Goal: Navigation & Orientation: Understand site structure

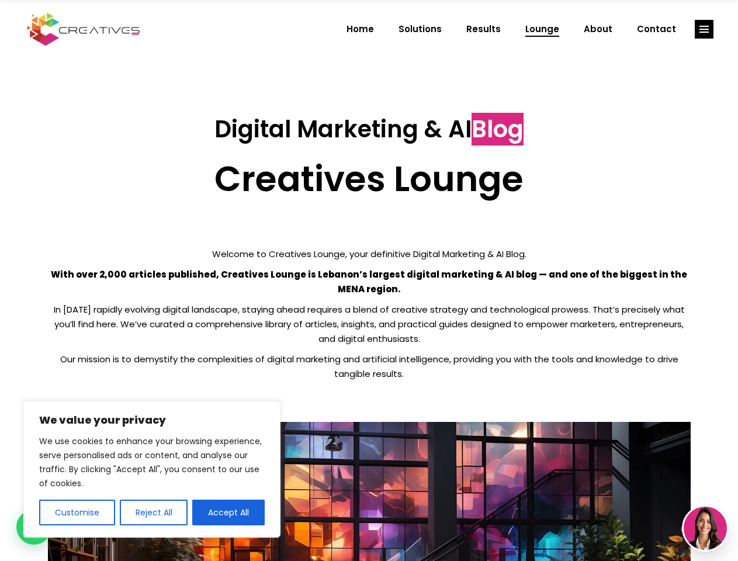
click at [369, 281] on p "With over 2,000 articles published, Creatives Lounge is Lebanon’s largest digit…" at bounding box center [369, 281] width 643 height 29
click at [77, 513] on button "Customise" at bounding box center [77, 513] width 76 height 26
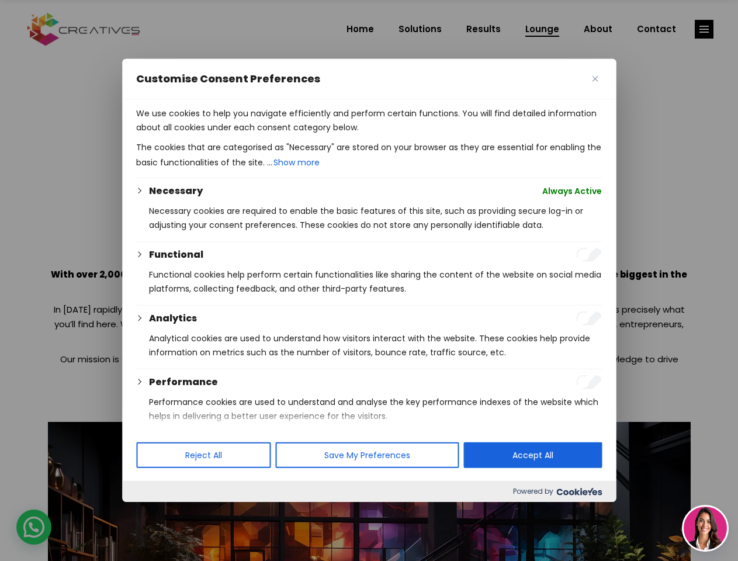
click at [153, 513] on div at bounding box center [369, 280] width 738 height 561
click at [228, 134] on p "We use cookies to help you navigate efficiently and perform certain functions. …" at bounding box center [369, 120] width 466 height 28
click at [704, 29] on div at bounding box center [369, 280] width 738 height 561
click at [705, 528] on img at bounding box center [705, 528] width 43 height 43
